Goal: Information Seeking & Learning: Learn about a topic

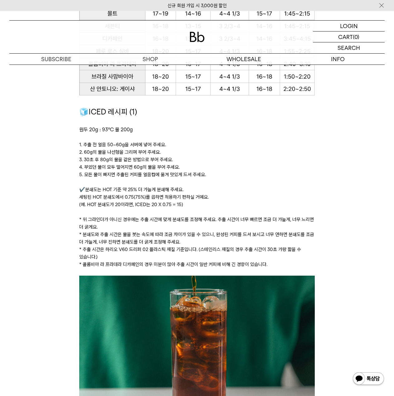
scroll to position [833, 0]
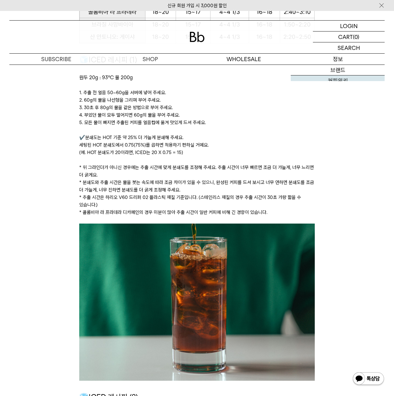
click at [336, 83] on div "신규 회원 가입 시 3,000원 할인 LOGIN 로그인 LOGIN 로그인 CART 장바구니 (0) SEARCH 검색 검색폼 ** 추천상품" at bounding box center [197, 300] width 394 height 2245
click at [336, 83] on link "커피위키" at bounding box center [338, 81] width 94 height 11
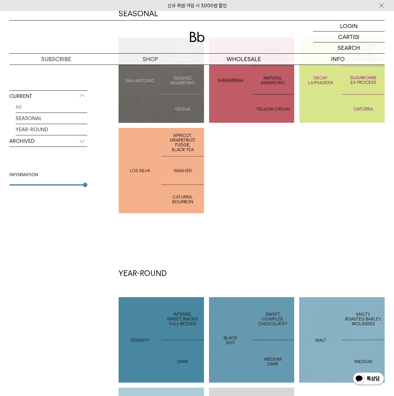
scroll to position [104, 0]
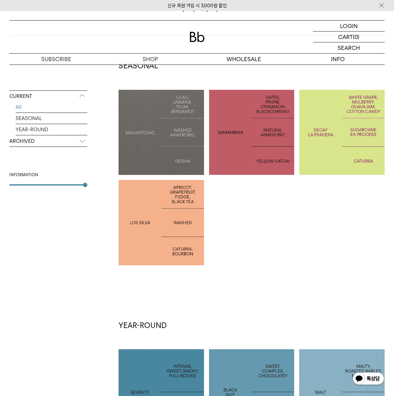
click at [195, 217] on div at bounding box center [162, 223] width 86 height 86
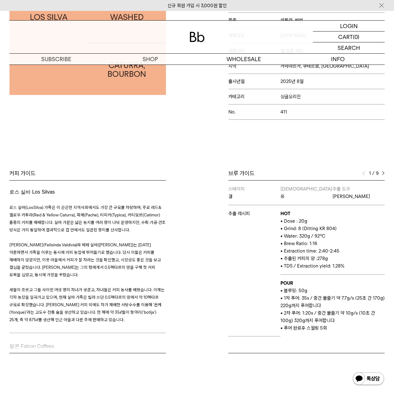
scroll to position [208, 0]
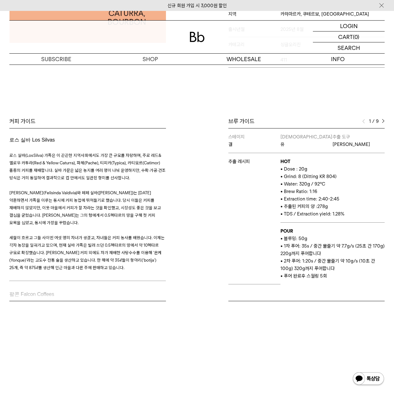
click at [384, 121] on img at bounding box center [383, 121] width 3 height 4
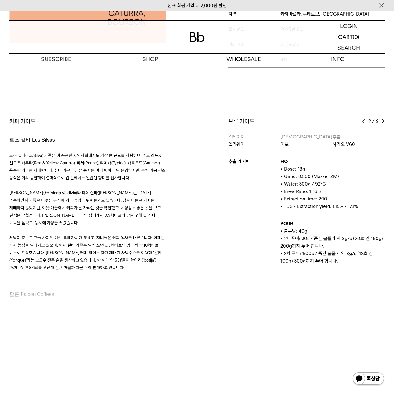
click at [384, 121] on img at bounding box center [383, 121] width 3 height 4
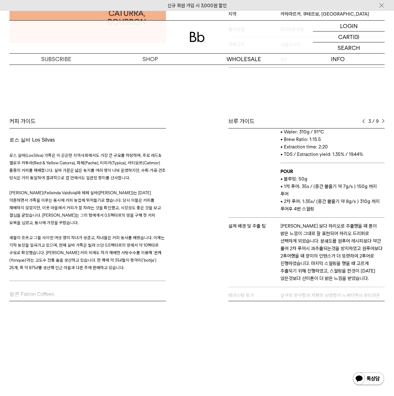
scroll to position [78, 0]
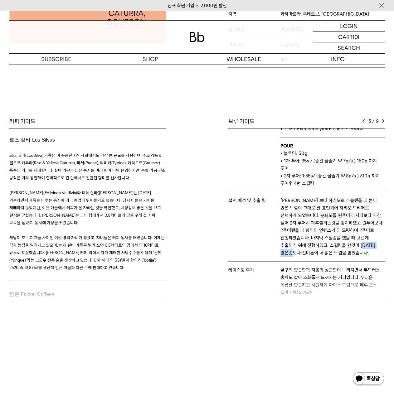
drag, startPoint x: 296, startPoint y: 253, endPoint x: 322, endPoint y: 253, distance: 26.5
click at [322, 253] on p "칼리타 웨이브 보다 하리오로 추출했을 때 톤이 밝은 느낌이 그대로 잘 표현되어 하리오 드리퍼로 선택하게 되었습니다. 분쇄도를 원푸어 레시피보다…" at bounding box center [333, 227] width 104 height 60
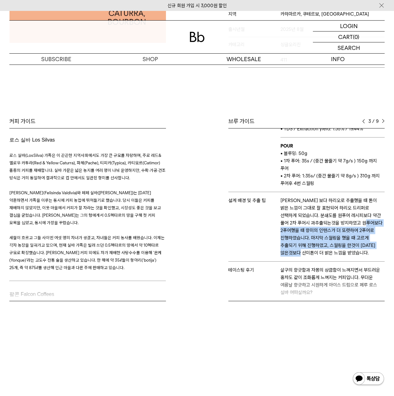
drag, startPoint x: 322, startPoint y: 253, endPoint x: 294, endPoint y: 229, distance: 37.3
click at [294, 229] on p "칼리타 웨이브 보다 하리오로 추출했을 때 톤이 밝은 느낌이 그대로 잘 표현되어 하리오 드리퍼로 선택하게 되었습니다. 분쇄도를 원푸어 레시피보다…" at bounding box center [333, 227] width 104 height 60
drag, startPoint x: 294, startPoint y: 229, endPoint x: 308, endPoint y: 255, distance: 29.8
click at [308, 255] on p "칼리타 웨이브 보다 하리오로 추출했을 때 톤이 밝은 느낌이 그대로 잘 표현되어 하리오 드리퍼로 선택하게 되었습니다. 분쇄도를 원푸어 레시피보다…" at bounding box center [333, 227] width 104 height 60
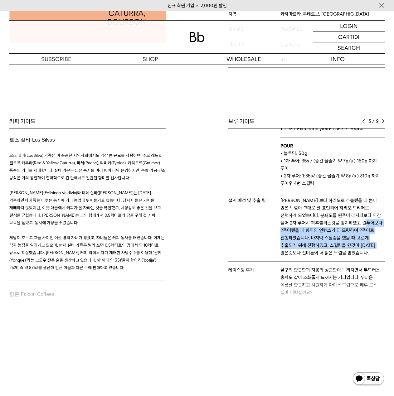
click at [308, 255] on p "칼리타 웨이브 보다 하리오로 추출했을 때 톤이 밝은 느낌이 그대로 잘 표현되어 하리오 드리퍼로 선택하게 되었습니다. 분쇄도를 원푸어 레시피보다…" at bounding box center [333, 227] width 104 height 60
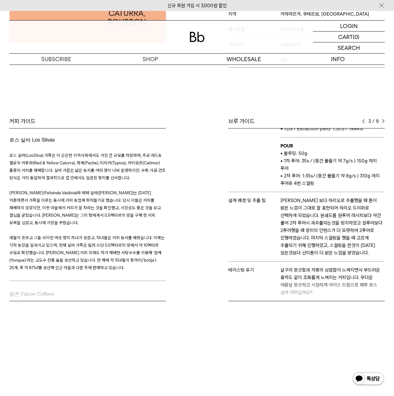
drag, startPoint x: 283, startPoint y: 269, endPoint x: 310, endPoint y: 293, distance: 35.9
click at [310, 293] on div "브루 가이드 3 / 9 스테이지 결 바리스타 유 추출 도구 칼리타 웨이브 추출 레시피 HOT • Dose : 20g • Grind: 8 (Di…" at bounding box center [292, 210] width 191 height 184
drag, startPoint x: 314, startPoint y: 292, endPoint x: 275, endPoint y: 266, distance: 46.9
click at [275, 266] on div "브루 가이드 3 / 9 스테이지 결 바리스타 유 추출 도구 칼리타 웨이브 추출 레시피 HOT • Dose : 20g • Grind: 8 (Di…" at bounding box center [292, 210] width 191 height 184
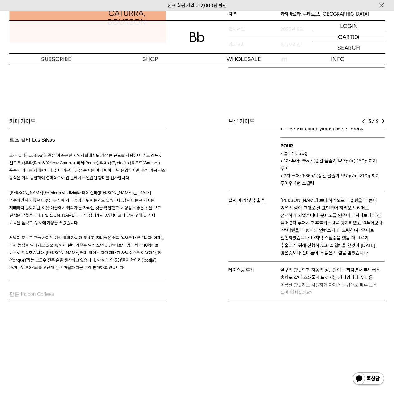
click at [275, 266] on td "테이스팅 후기" at bounding box center [255, 281] width 52 height 39
drag, startPoint x: 322, startPoint y: 288, endPoint x: 328, endPoint y: 291, distance: 6.4
click at [328, 291] on div "브루 가이드 3 / 9 스테이지 결 바리스타 유 추출 도구 칼리타 웨이브 추출 레시피 HOT • Dose : 20g • Grind: 8 (Di…" at bounding box center [292, 210] width 191 height 184
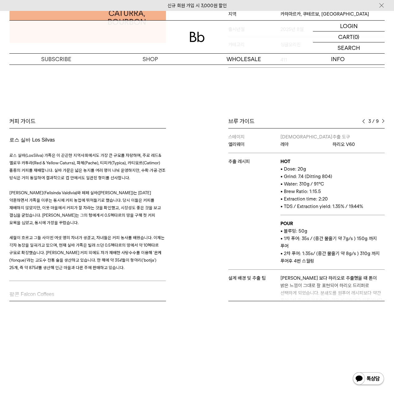
drag, startPoint x: 281, startPoint y: 137, endPoint x: 356, endPoint y: 203, distance: 100.0
click at [356, 199] on tbody "스테이지 엘리웨이 바리스타 레아 추출 도구 하리오 V60 추출 레시피 HOT • Dose: 20g • Grind: 7.4 (Ditting 80…" at bounding box center [307, 254] width 157 height 250
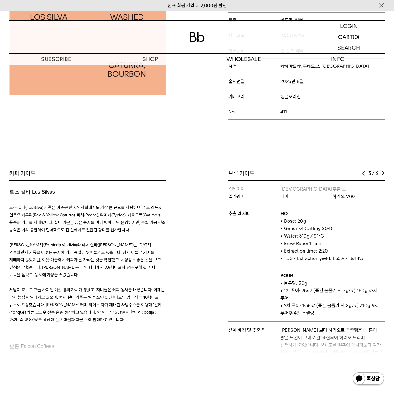
scroll to position [104, 0]
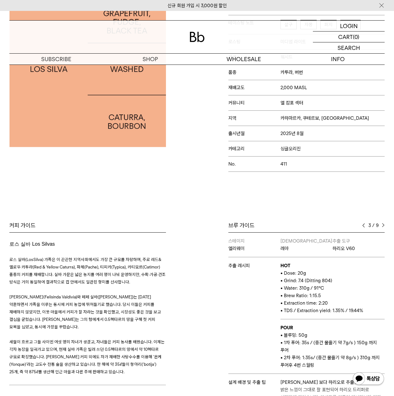
click at [384, 227] on img at bounding box center [383, 226] width 3 height 4
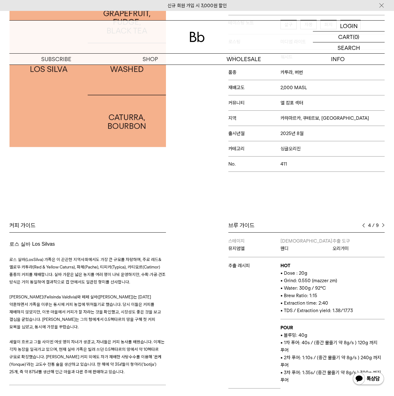
click at [384, 227] on img at bounding box center [383, 226] width 3 height 4
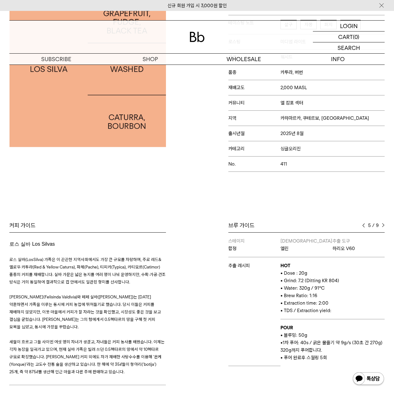
click at [384, 227] on img at bounding box center [383, 226] width 3 height 4
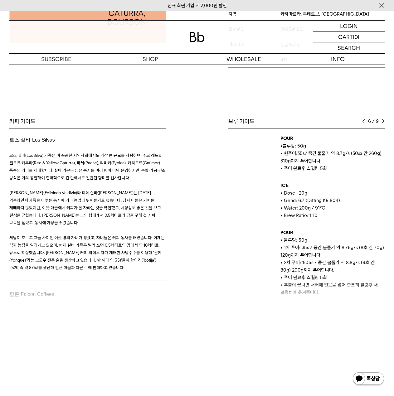
scroll to position [260, 0]
